Goal: Task Accomplishment & Management: Use online tool/utility

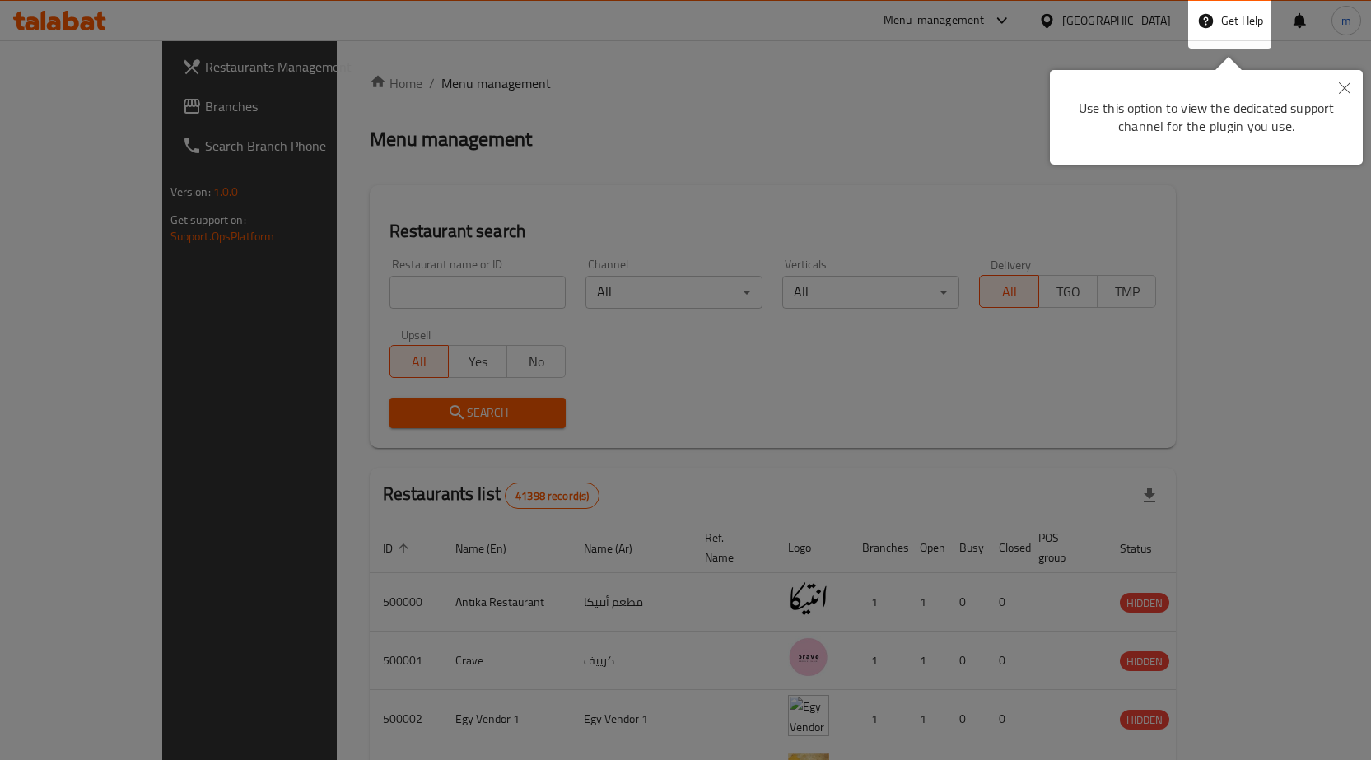
click at [1340, 91] on icon "Close" at bounding box center [1345, 88] width 12 height 12
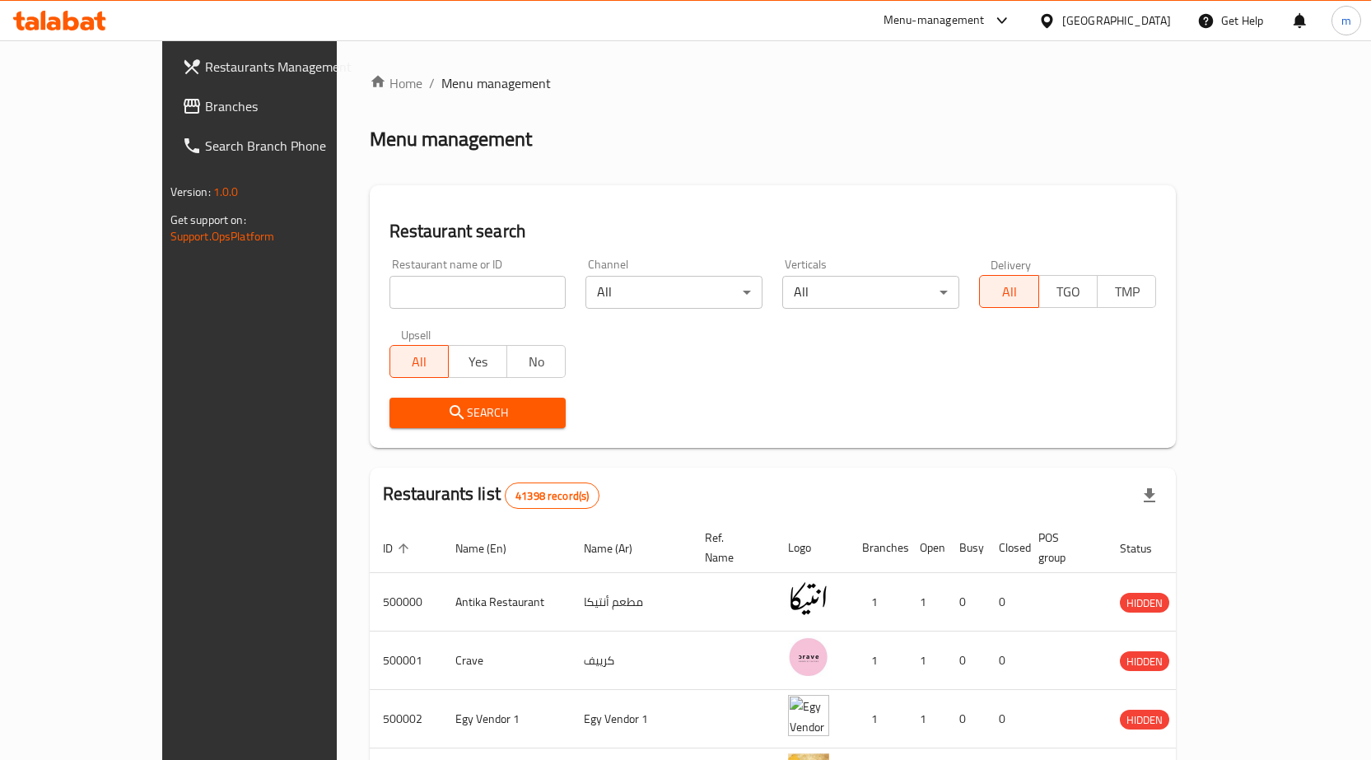
click at [1157, 30] on div "Egypt" at bounding box center [1116, 21] width 109 height 18
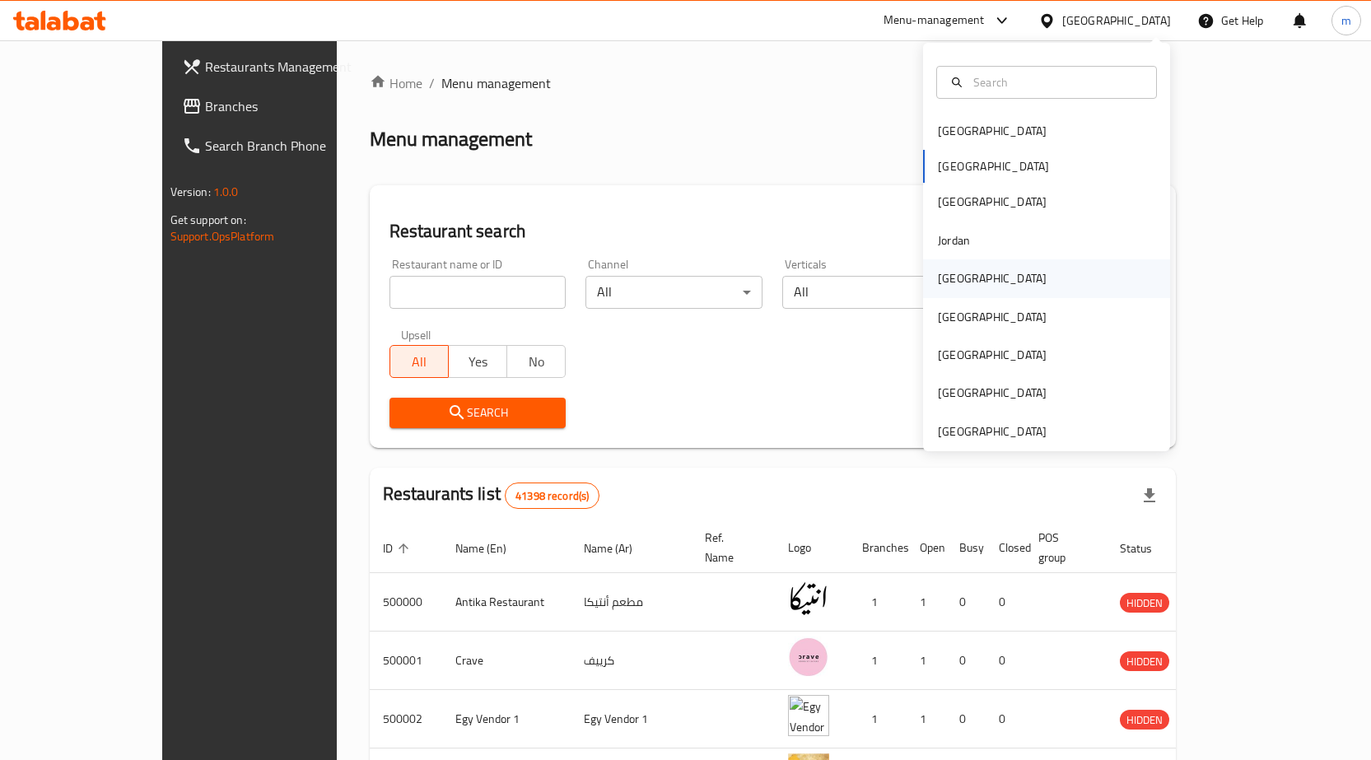
click at [1041, 278] on div "[GEOGRAPHIC_DATA]" at bounding box center [1046, 278] width 247 height 38
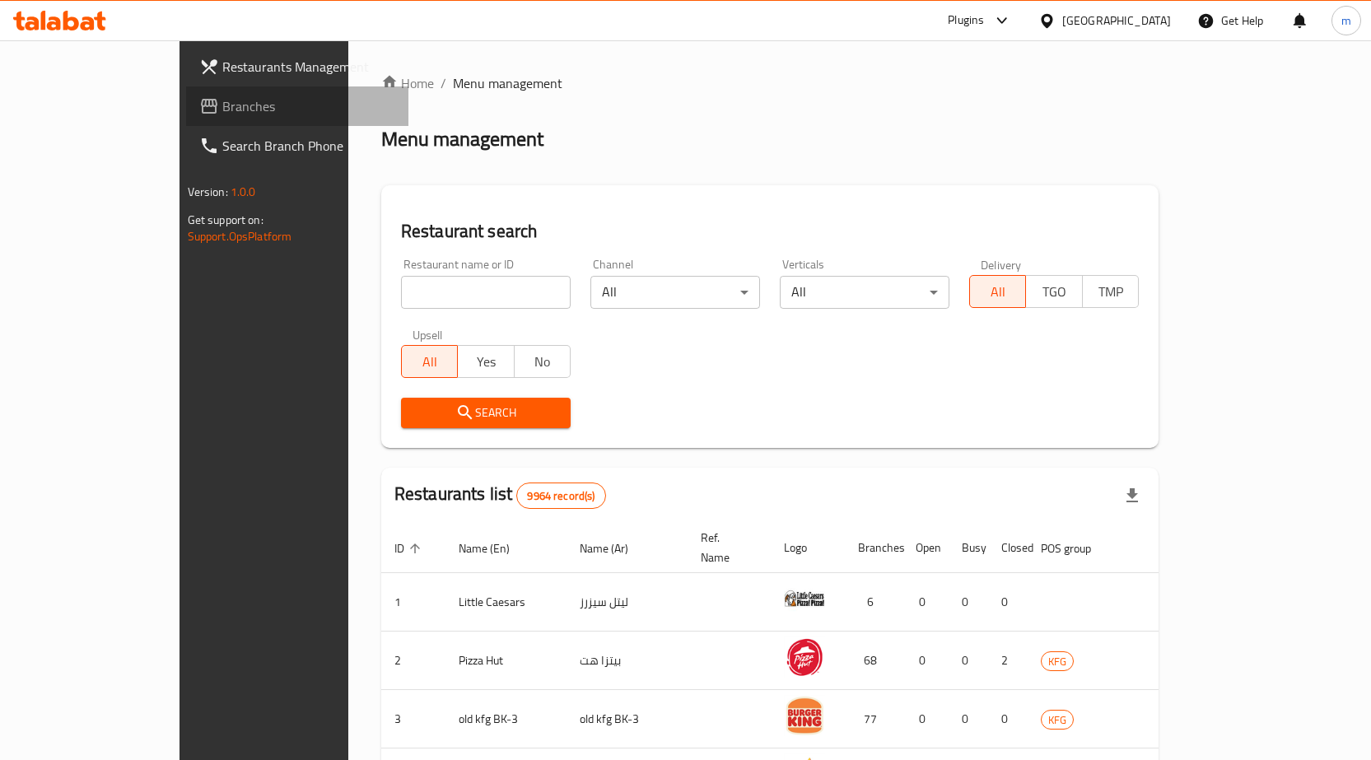
drag, startPoint x: 68, startPoint y: 110, endPoint x: 213, endPoint y: 137, distance: 148.3
click at [222, 111] on span "Branches" at bounding box center [308, 106] width 173 height 20
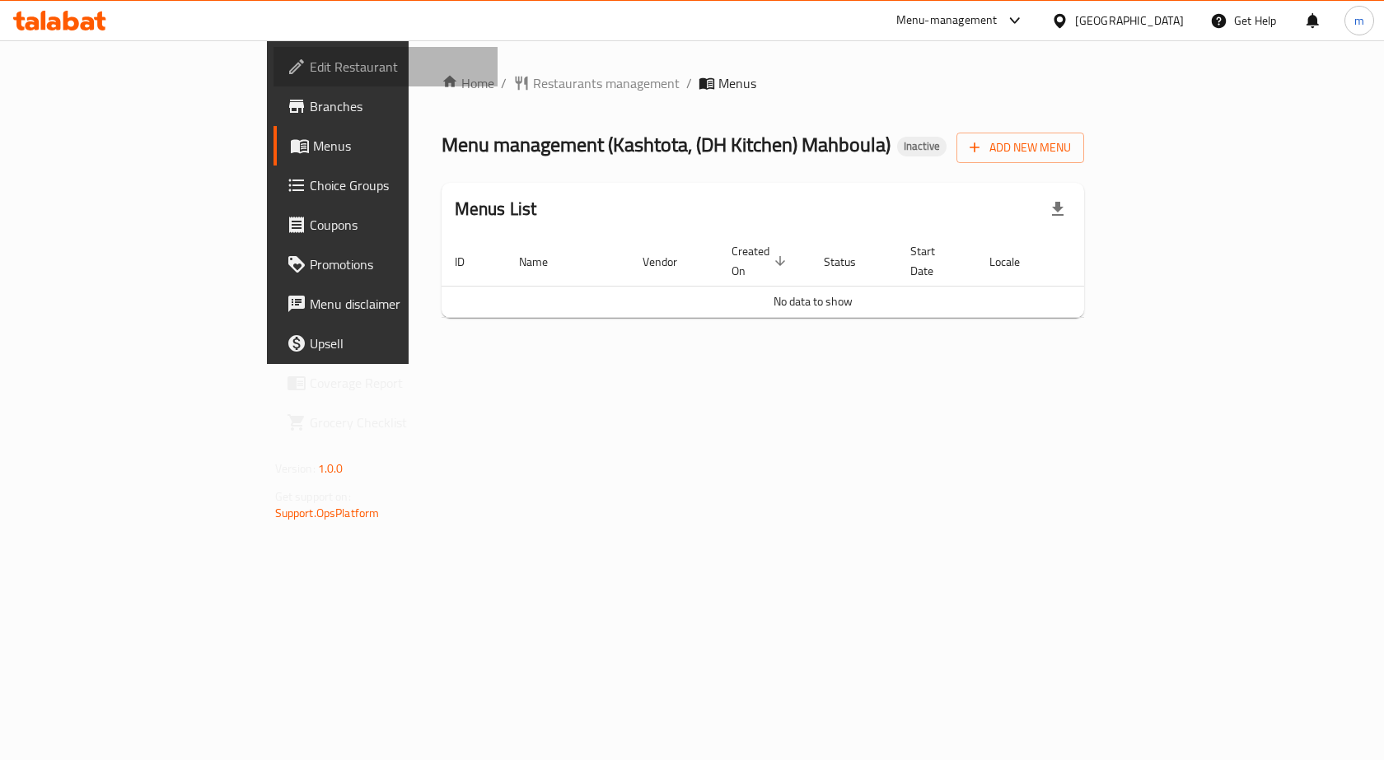
click at [273, 77] on link "Edit Restaurant" at bounding box center [385, 67] width 225 height 40
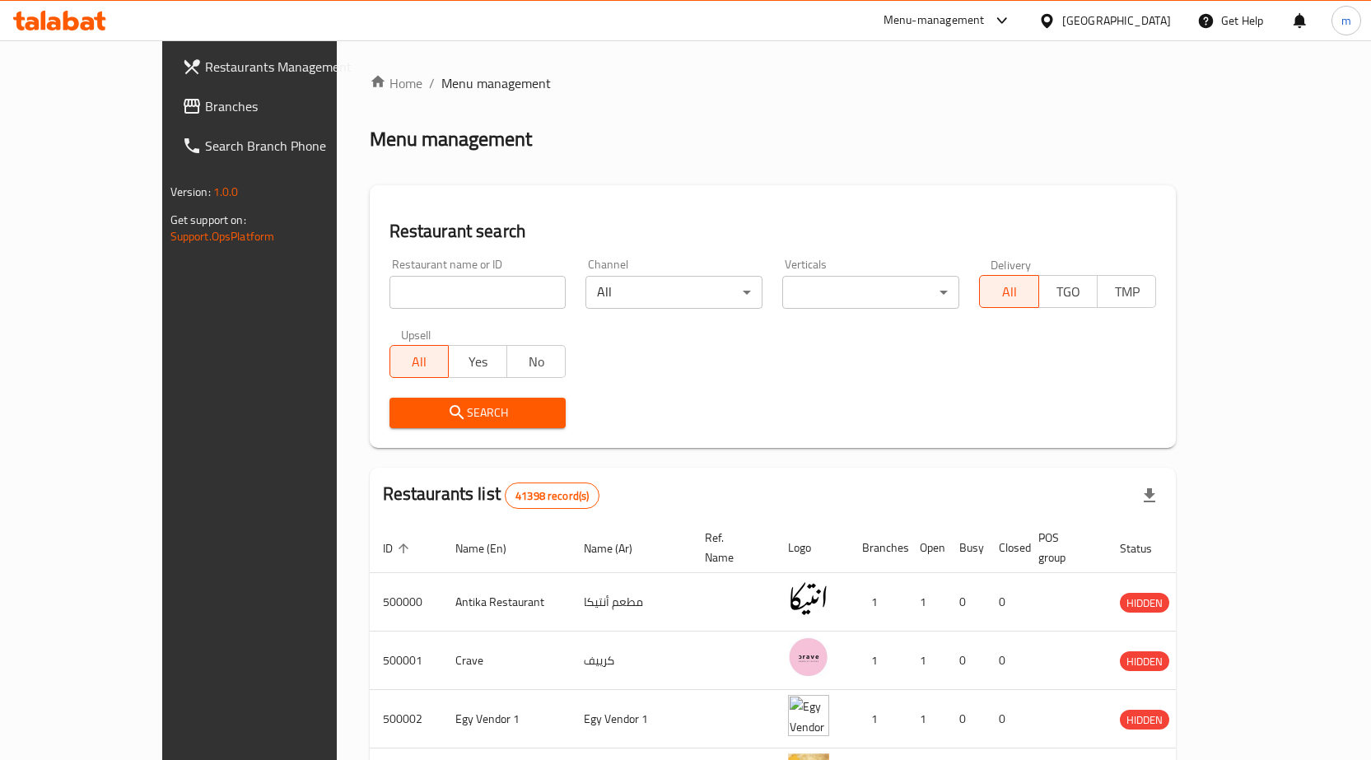
click at [1174, 25] on div "Egypt" at bounding box center [1104, 21] width 159 height 40
click at [1145, 24] on div "Egypt" at bounding box center [1116, 21] width 109 height 18
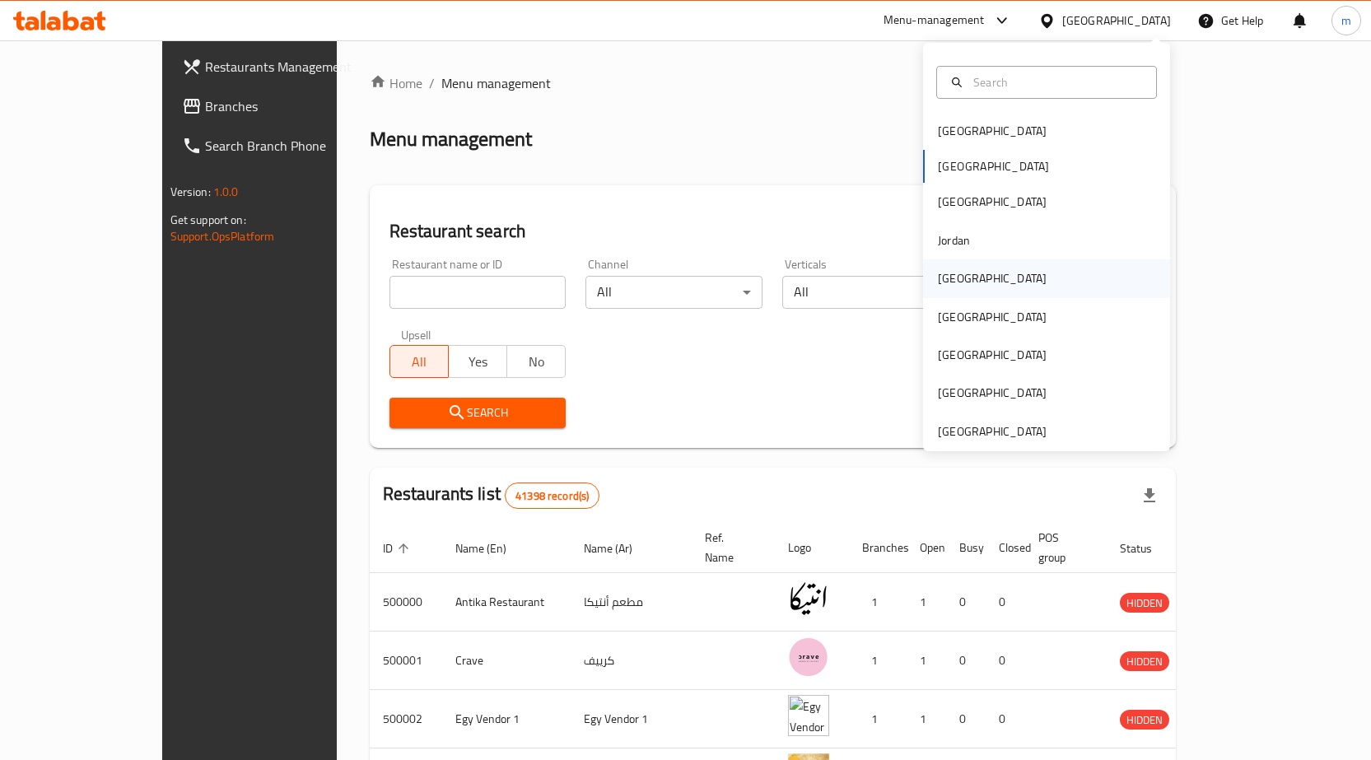
click at [992, 281] on div "[GEOGRAPHIC_DATA]" at bounding box center [1046, 278] width 247 height 38
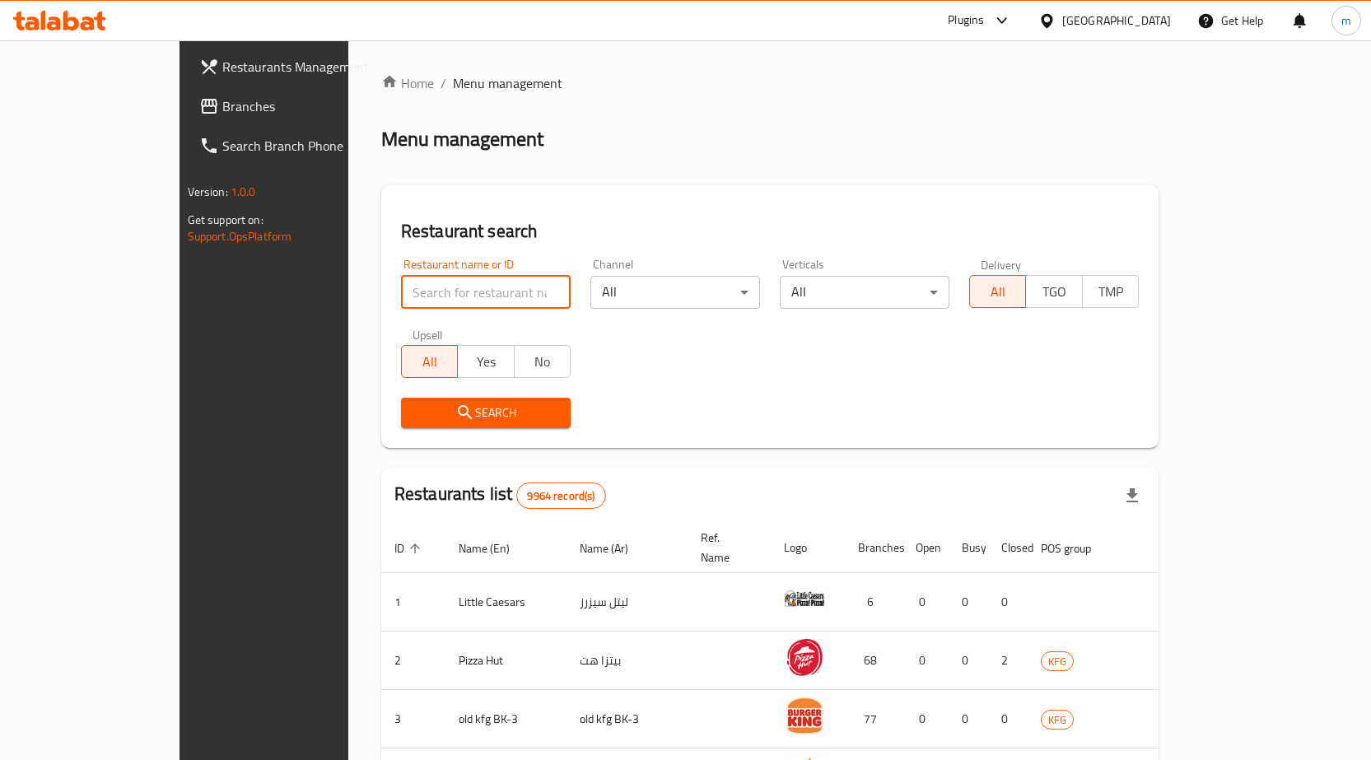
paste input "HPGKBK"
type input "HPGKBK"
click button "Search" at bounding box center [486, 413] width 170 height 30
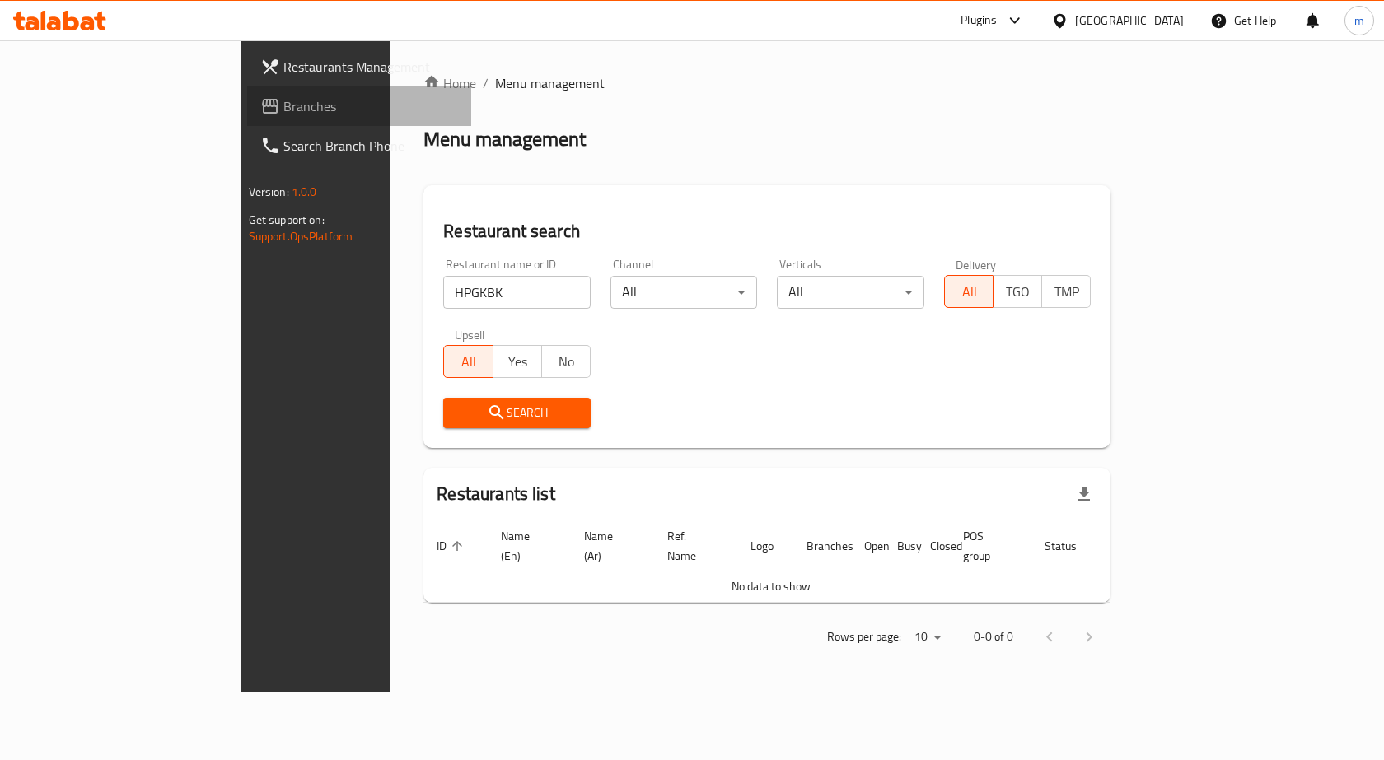
click at [283, 105] on span "Branches" at bounding box center [370, 106] width 175 height 20
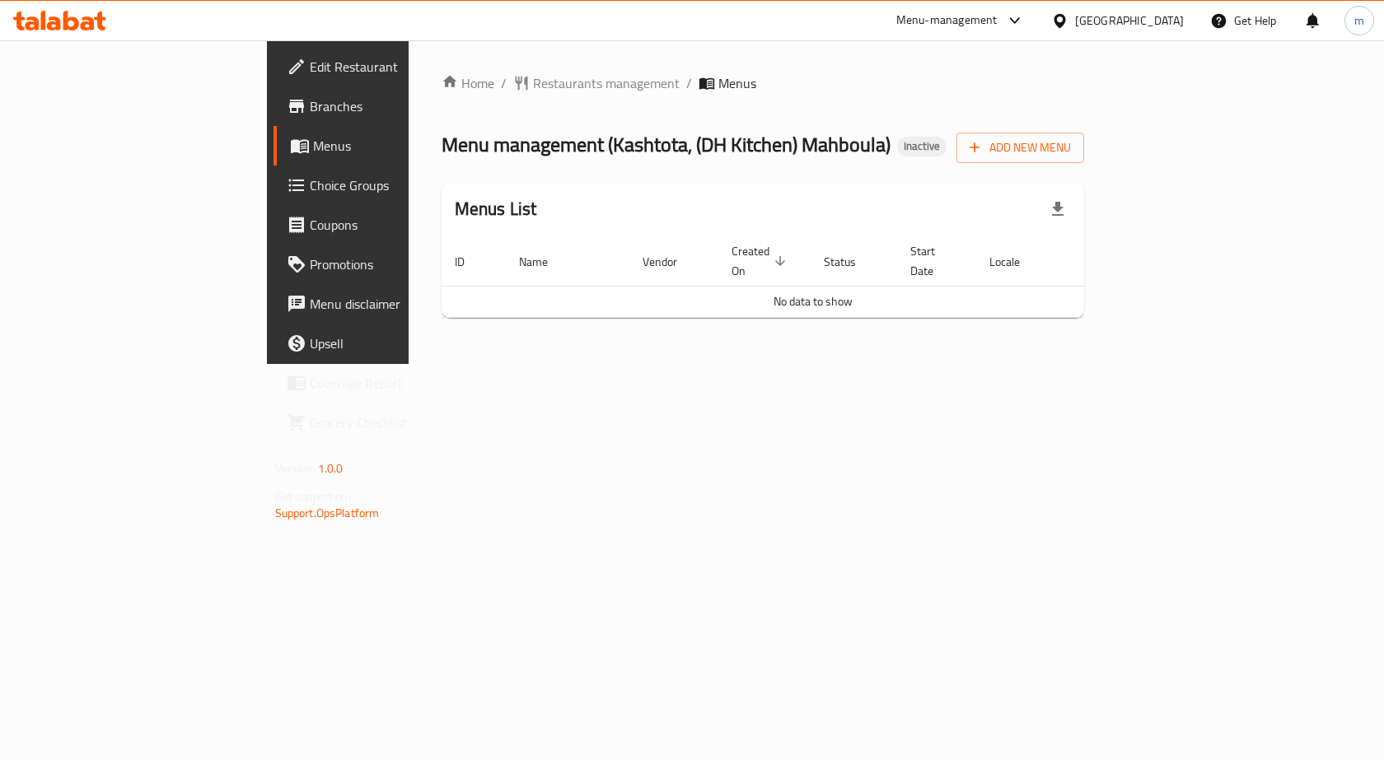
click at [310, 109] on span "Branches" at bounding box center [397, 106] width 175 height 20
click at [310, 98] on span "Branches" at bounding box center [397, 106] width 175 height 20
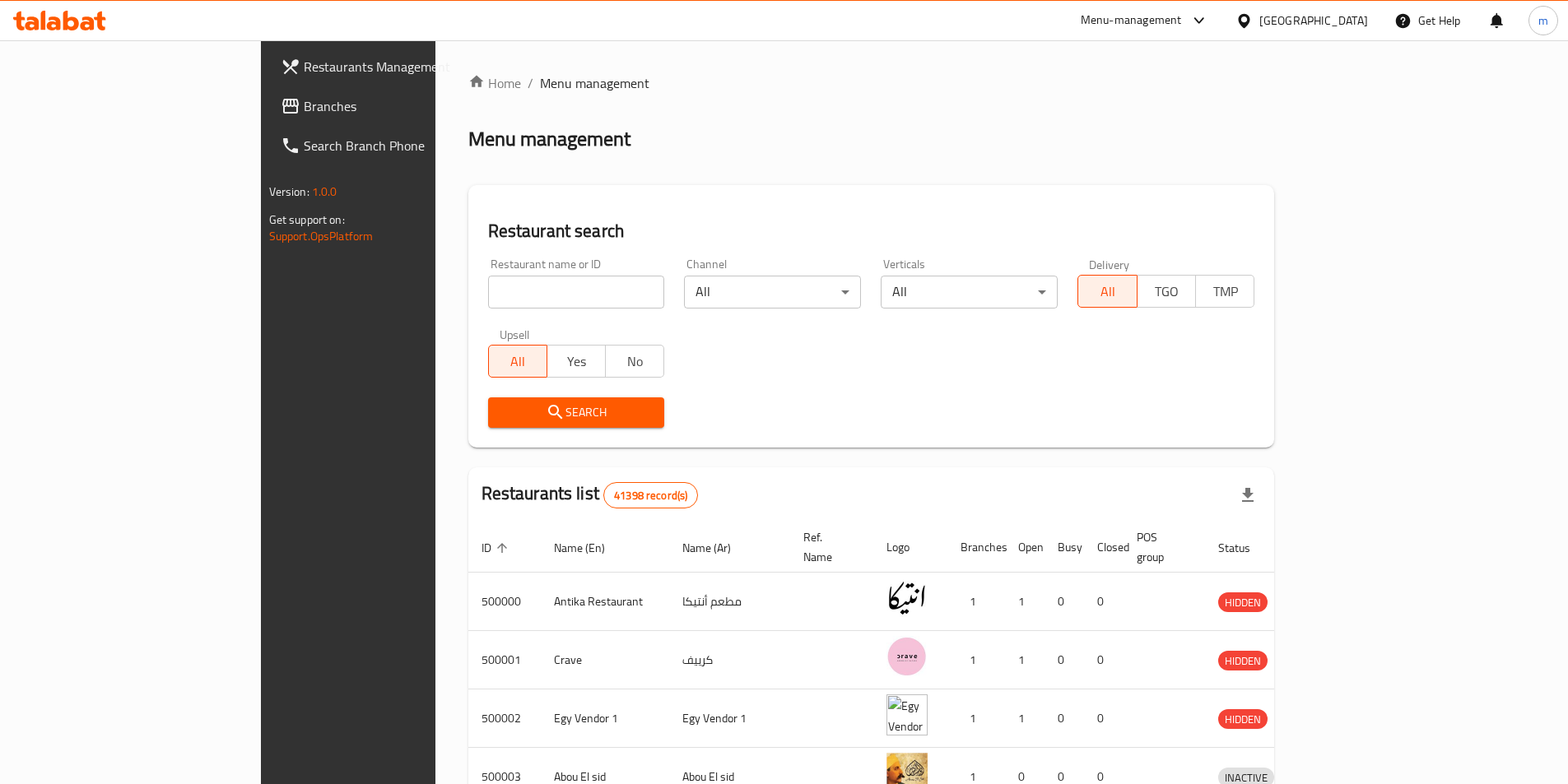
drag, startPoint x: 113, startPoint y: 105, endPoint x: 130, endPoint y: 107, distance: 17.1
click at [304, 105] on span "Branches" at bounding box center [407, 106] width 206 height 20
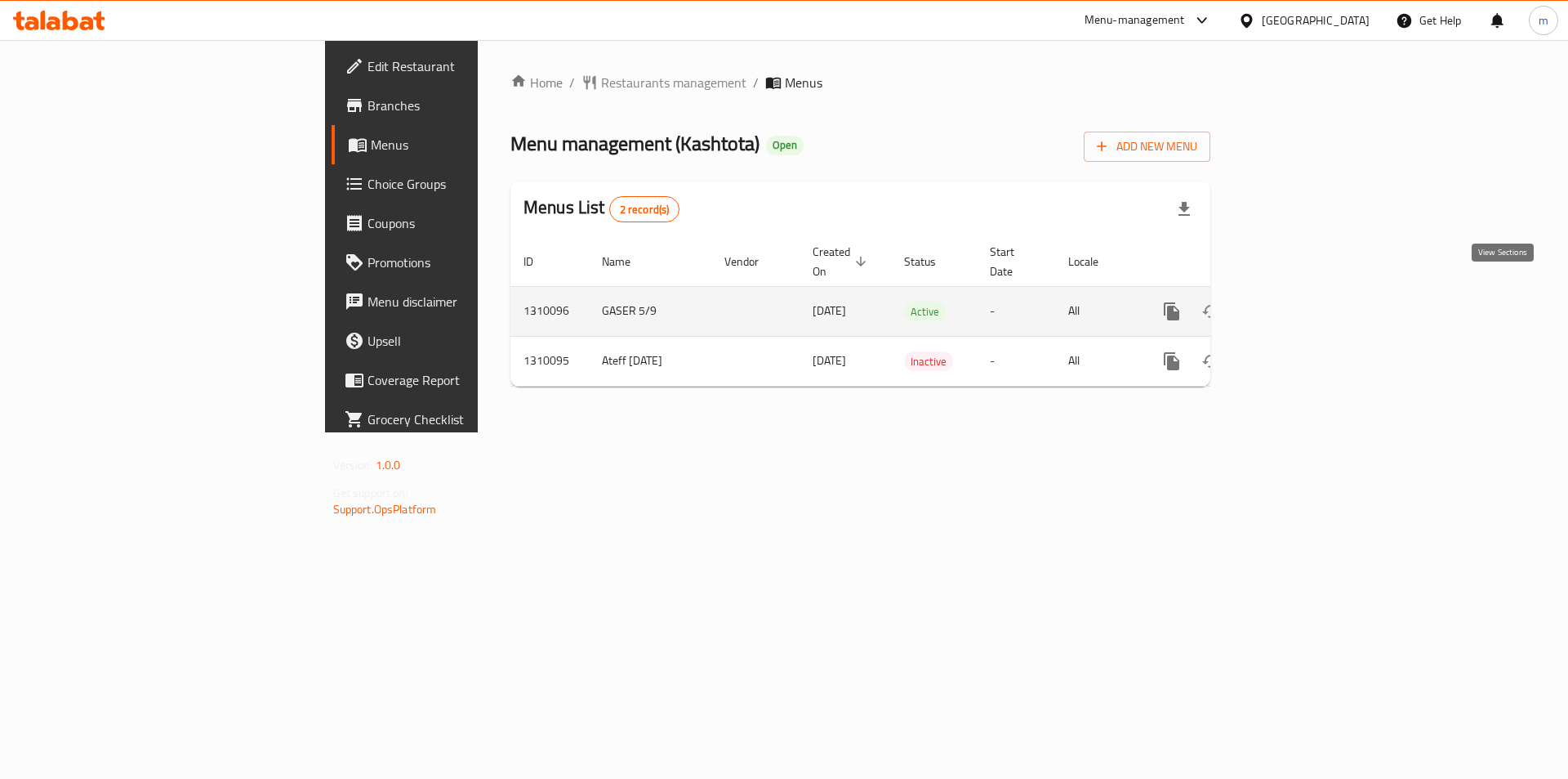
click at [1299, 302] on icon "enhanced table" at bounding box center [1290, 312] width 20 height 20
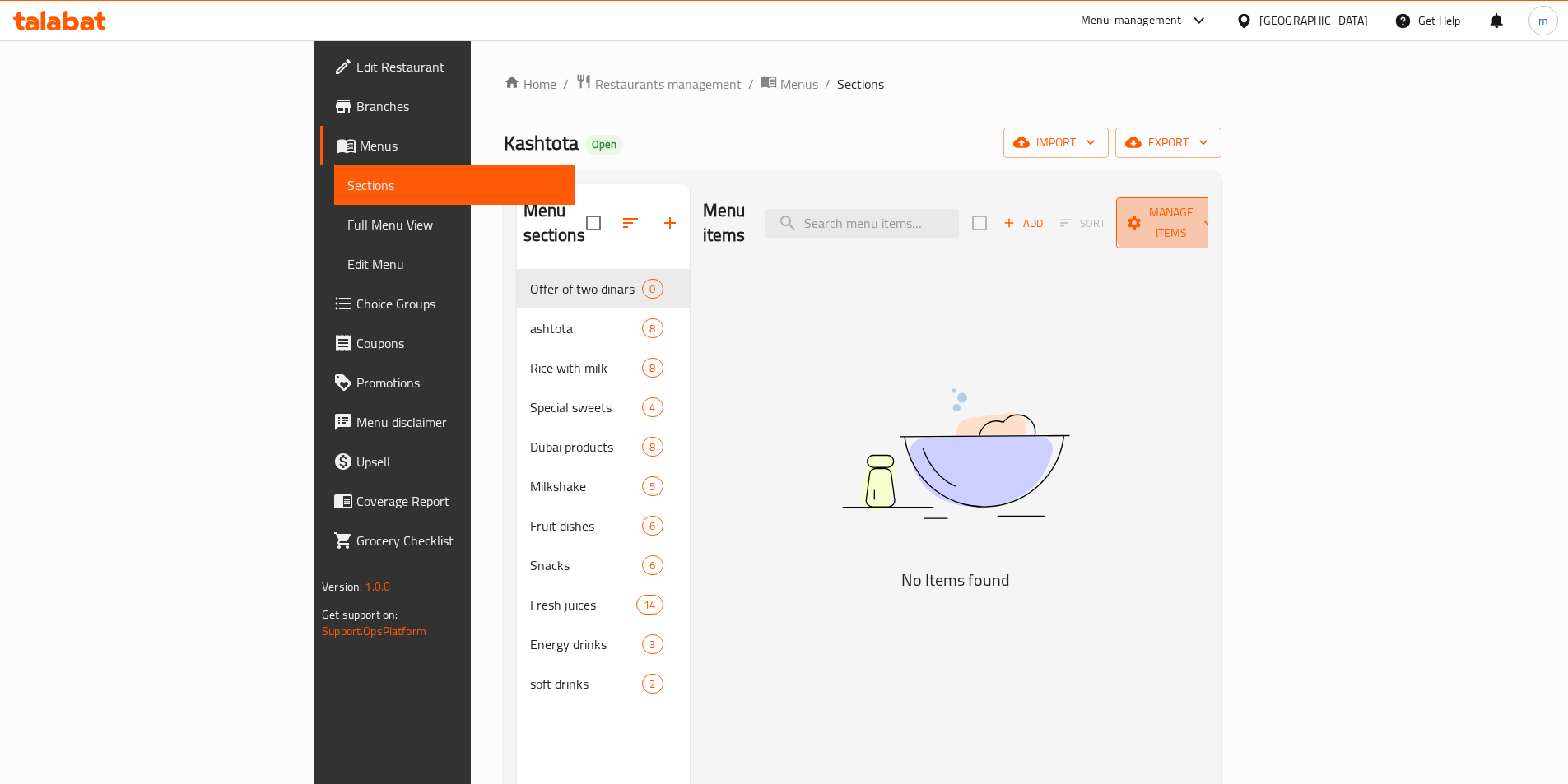
click at [1213, 216] on span "Manage items" at bounding box center [1171, 223] width 84 height 41
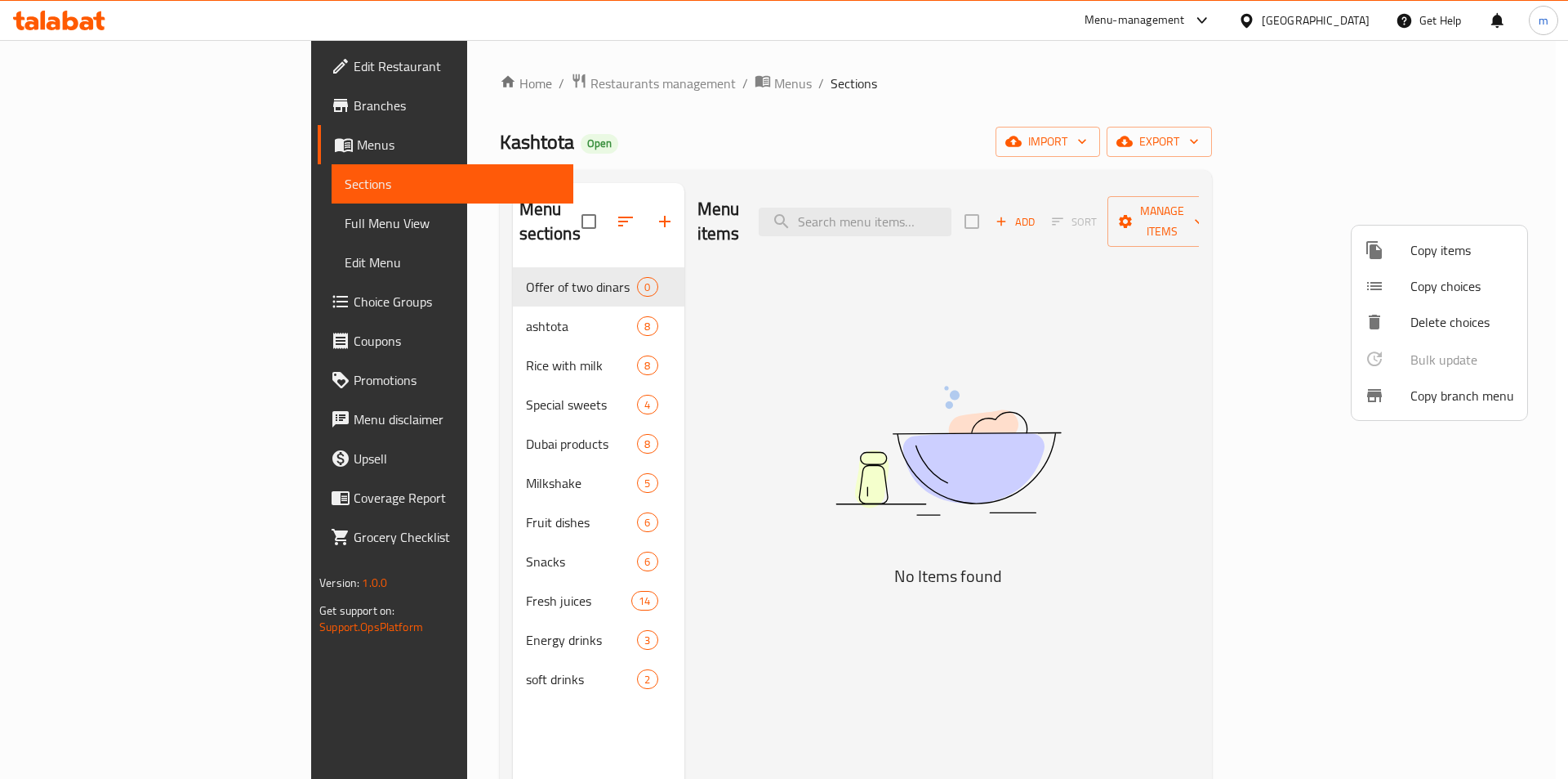
click at [1335, 266] on div at bounding box center [784, 389] width 1568 height 779
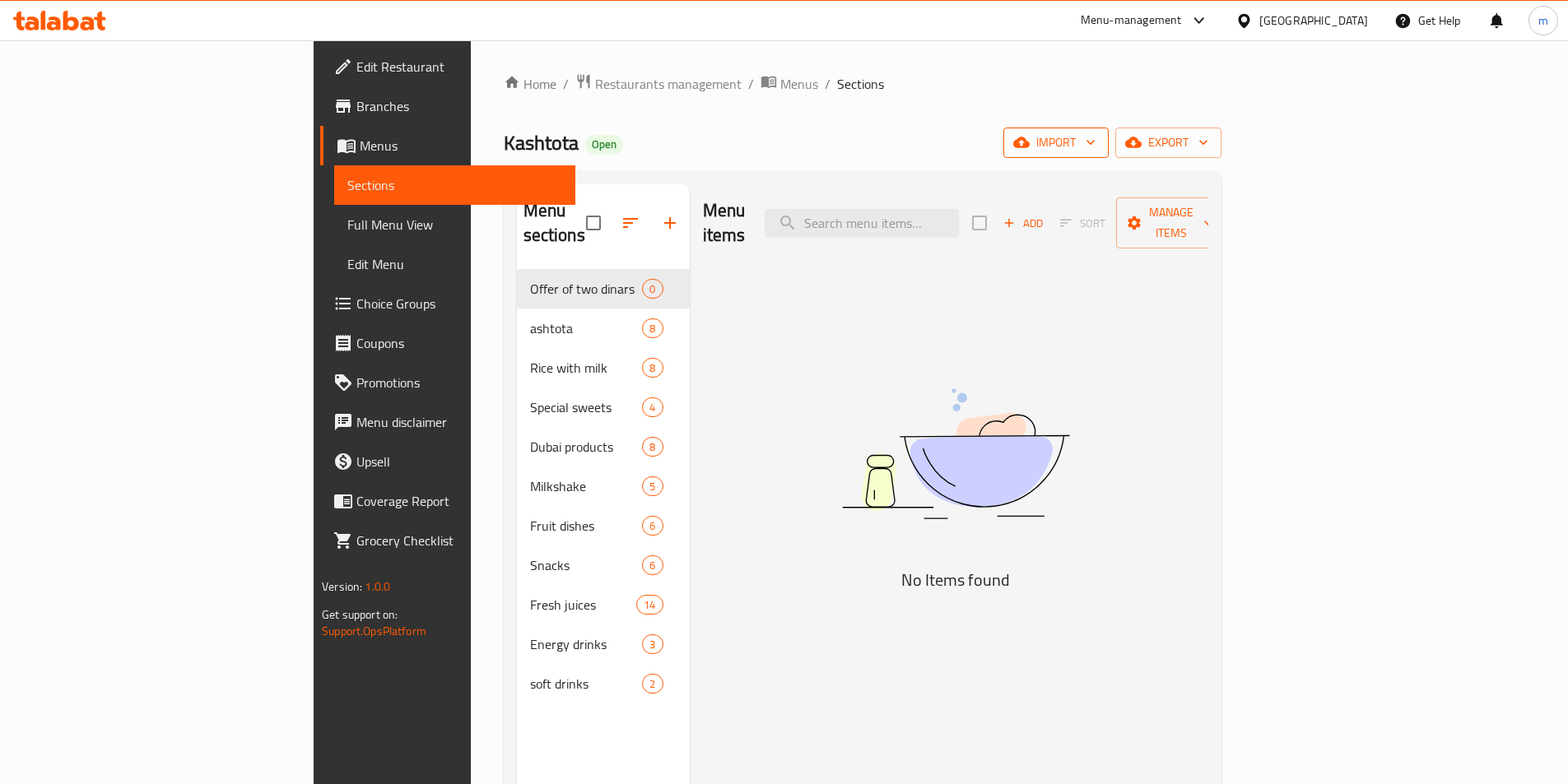
click at [1108, 153] on button "import" at bounding box center [1055, 143] width 105 height 30
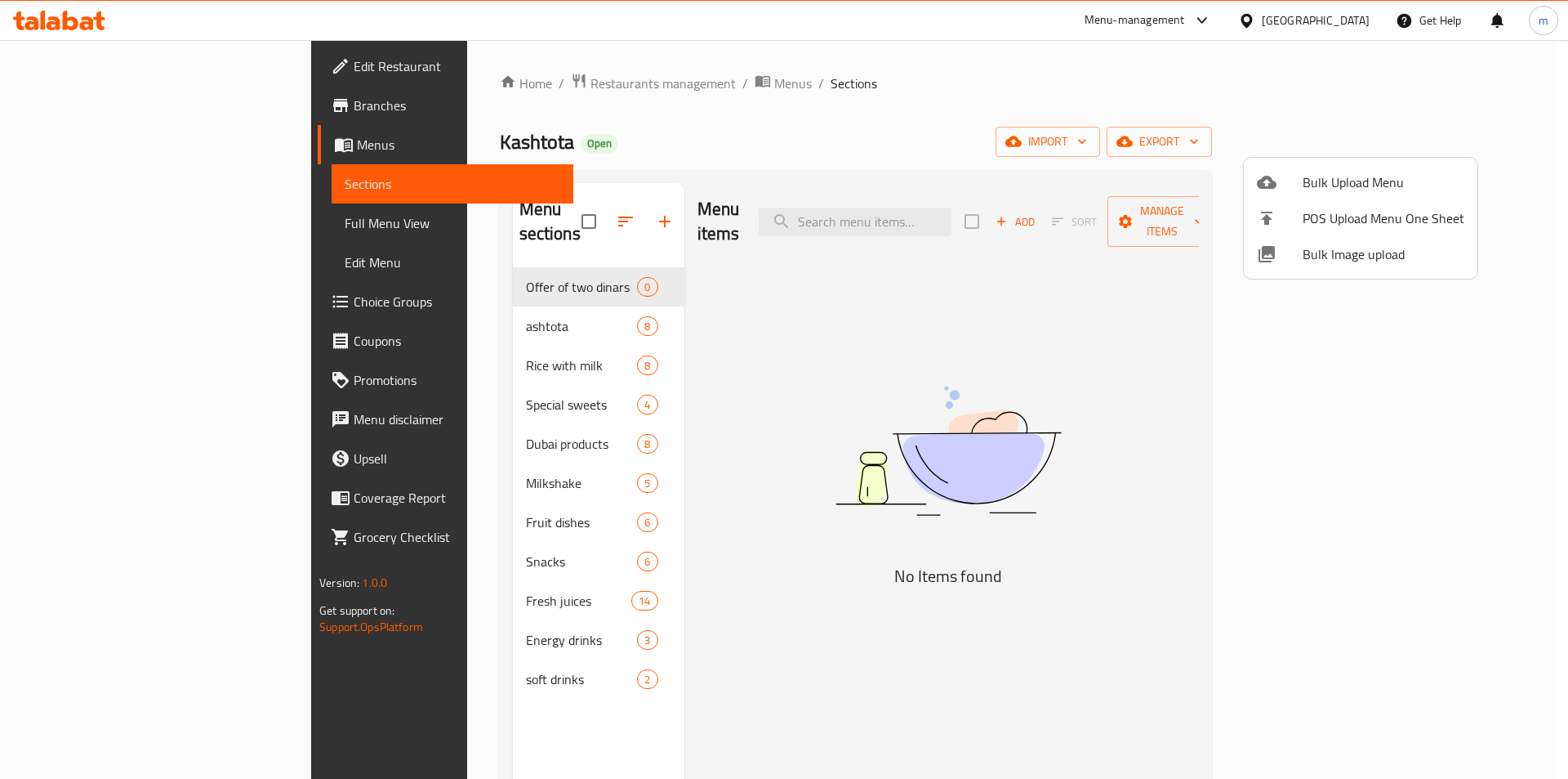
click at [1341, 354] on div at bounding box center [784, 389] width 1568 height 779
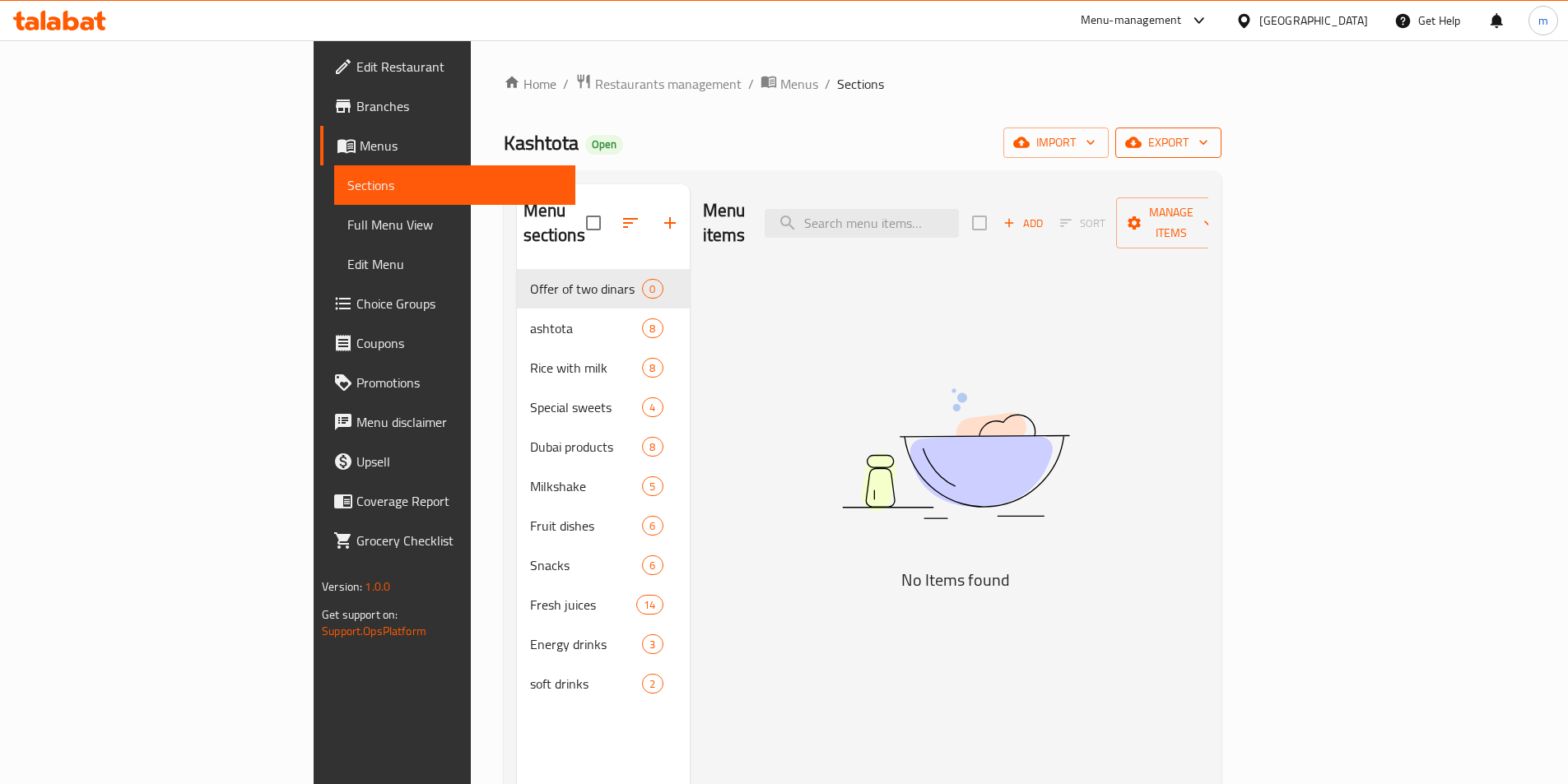
click at [1208, 142] on span "export" at bounding box center [1168, 143] width 80 height 21
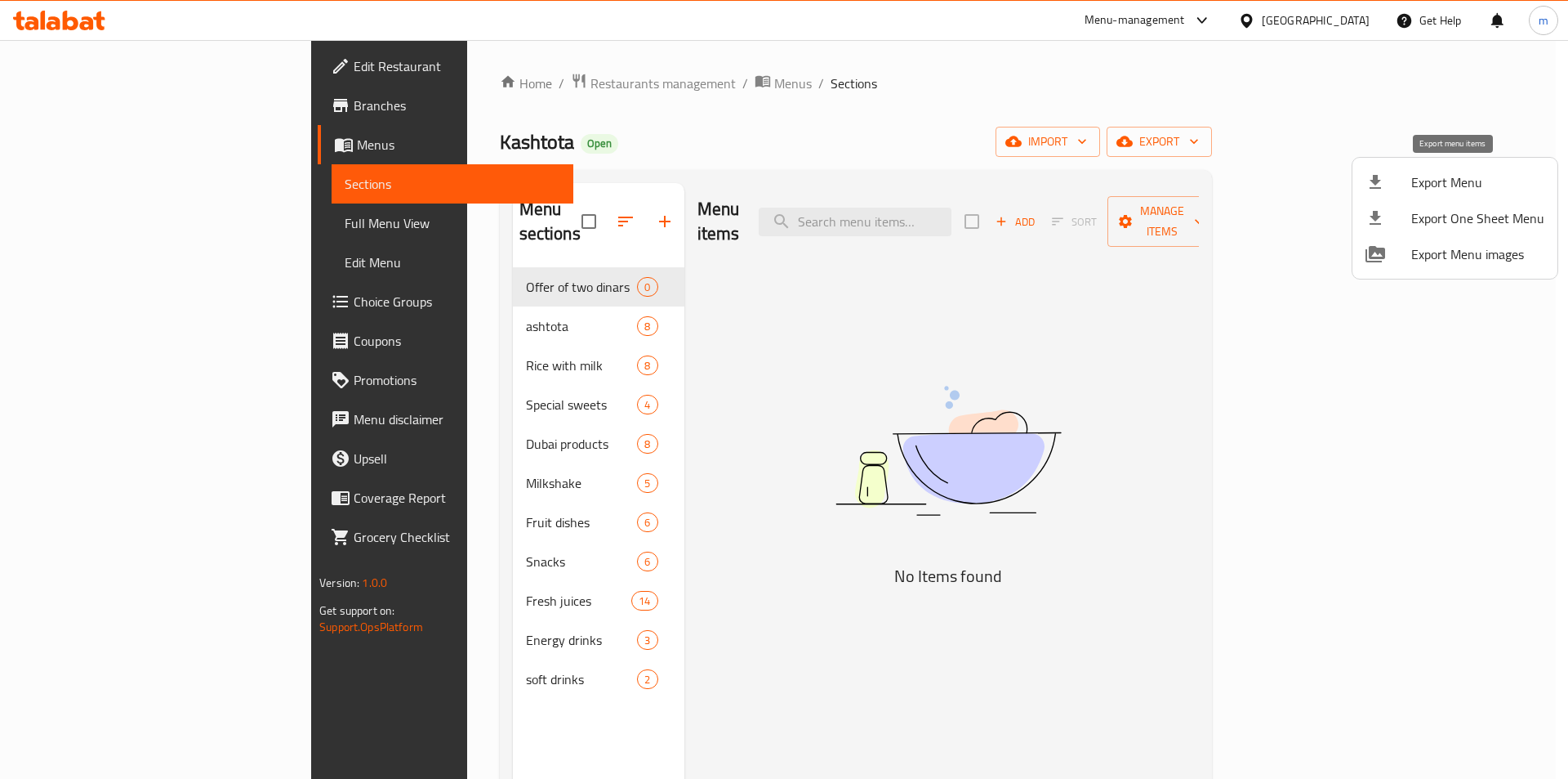
click at [1454, 178] on span "Export Menu" at bounding box center [1478, 183] width 133 height 20
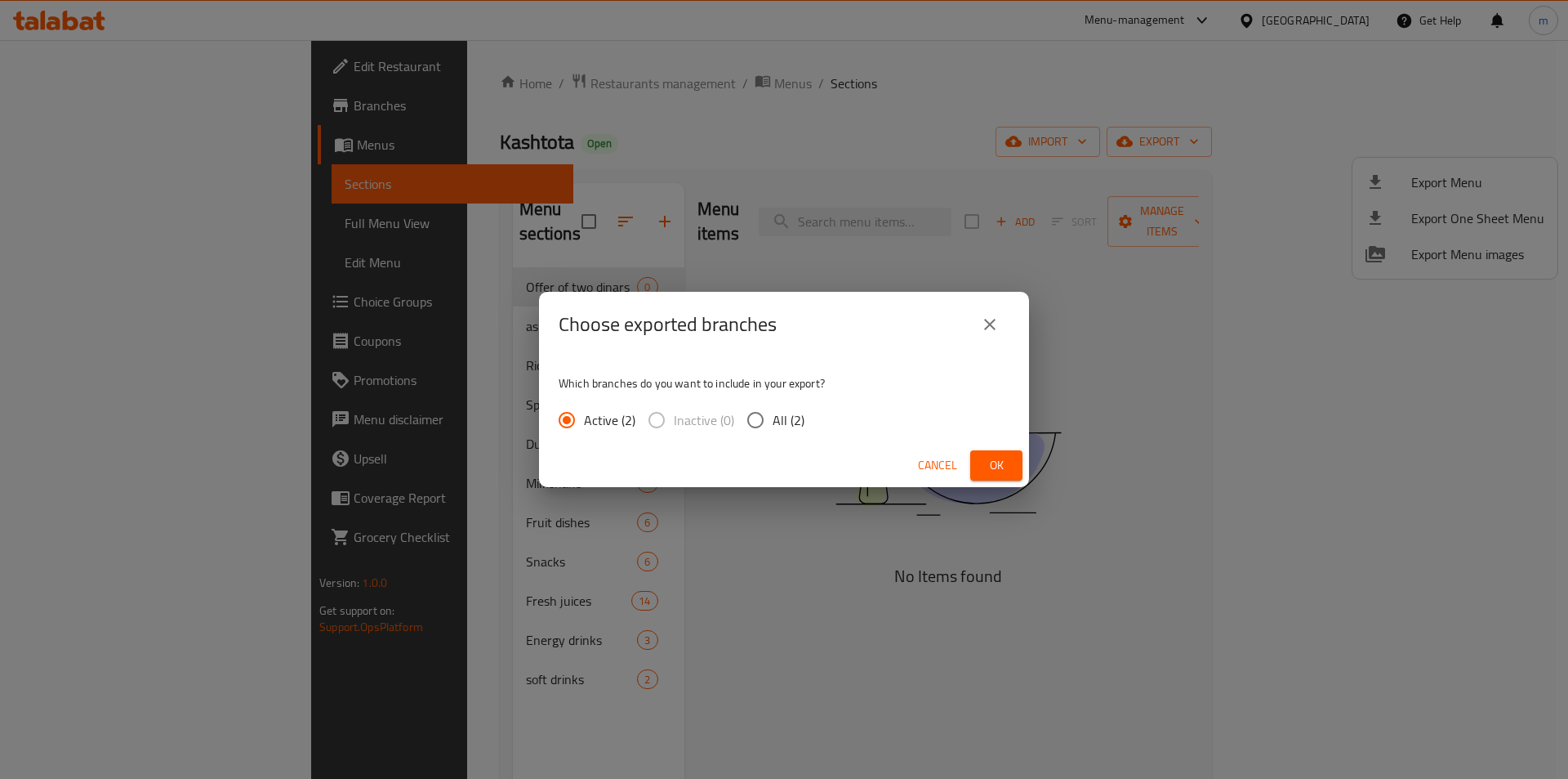
click at [785, 416] on span "All (2)" at bounding box center [788, 420] width 32 height 20
click at [773, 416] on input "All (2)" at bounding box center [756, 420] width 35 height 35
radio input "true"
click at [988, 467] on span "Ok" at bounding box center [997, 465] width 26 height 21
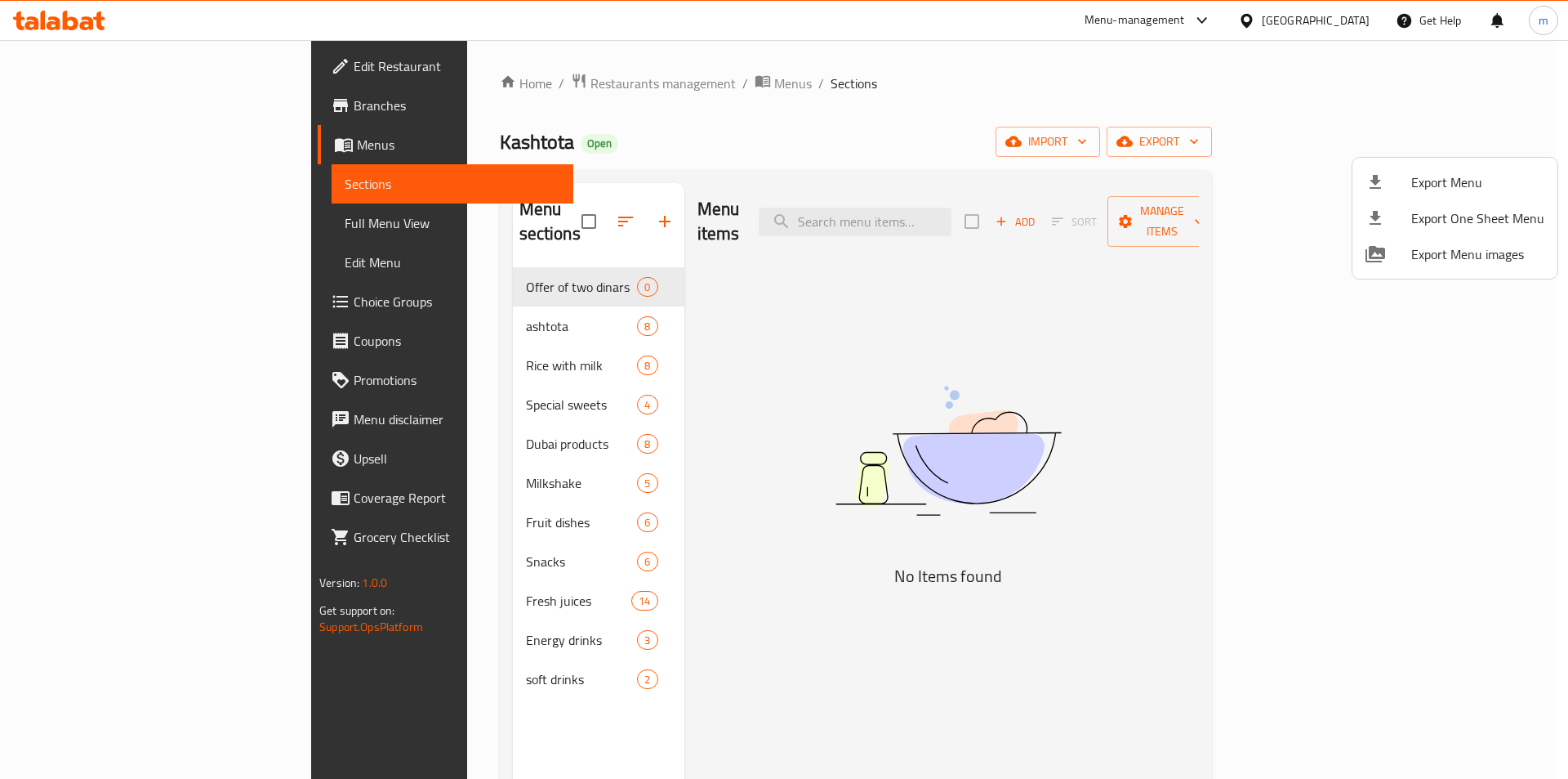
click at [94, 64] on div at bounding box center [784, 389] width 1568 height 779
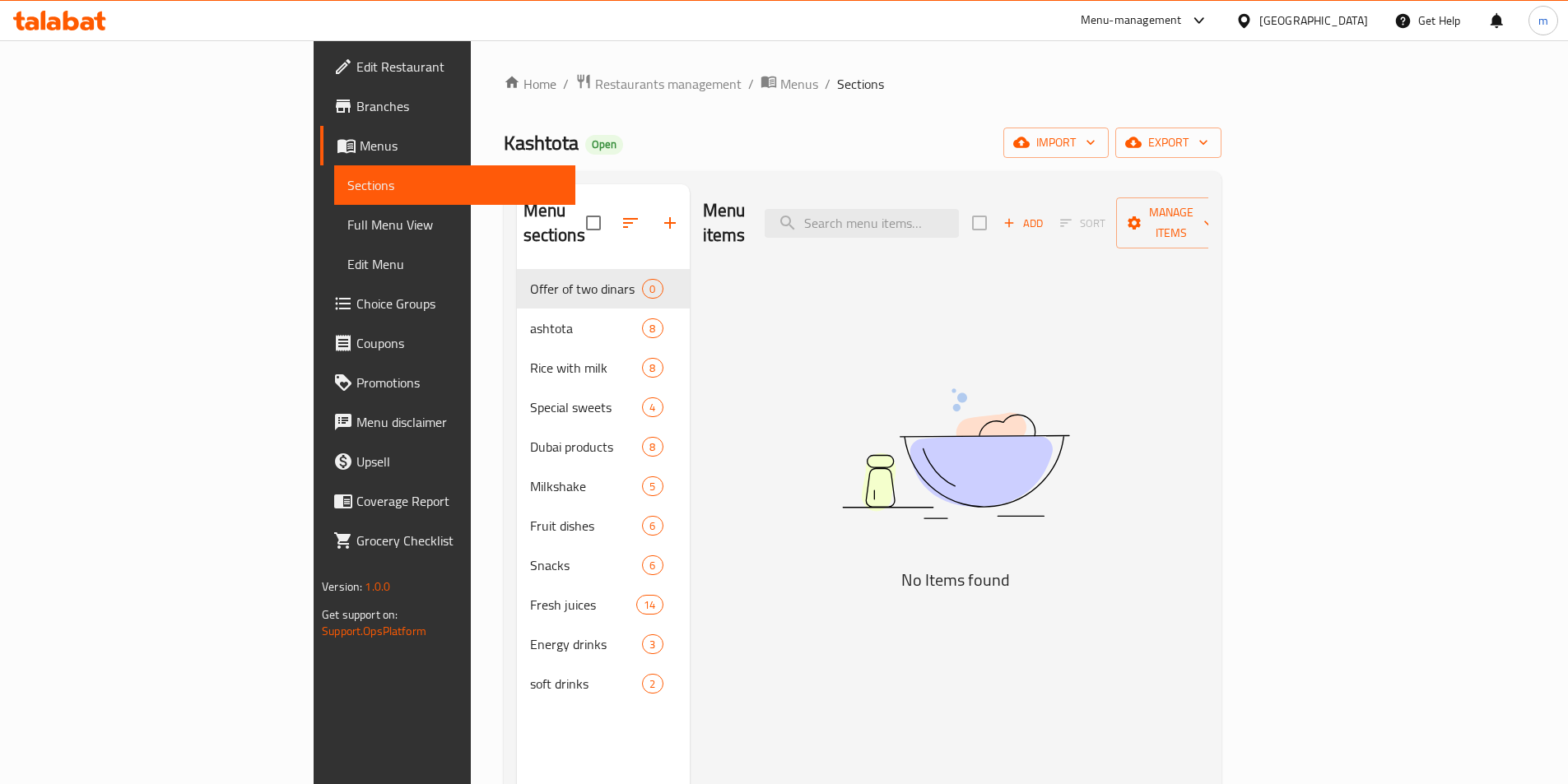
click at [357, 58] on span "Edit Restaurant" at bounding box center [460, 67] width 206 height 20
